Goal: Task Accomplishment & Management: Manage account settings

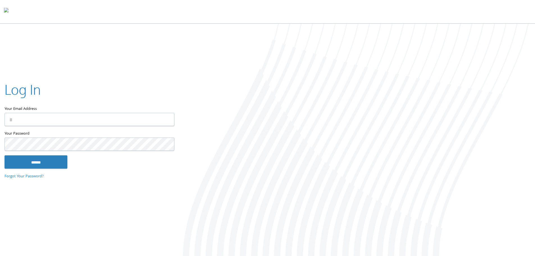
click at [99, 117] on input "Your Email Address" at bounding box center [89, 119] width 170 height 13
type input "**********"
click at [49, 163] on input "******" at bounding box center [35, 161] width 63 height 13
